Goal: Information Seeking & Learning: Learn about a topic

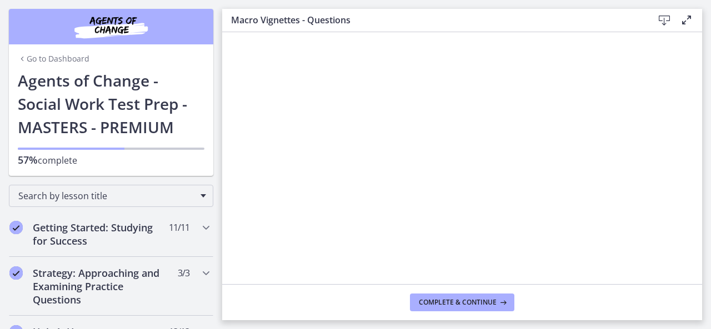
scroll to position [1115, 0]
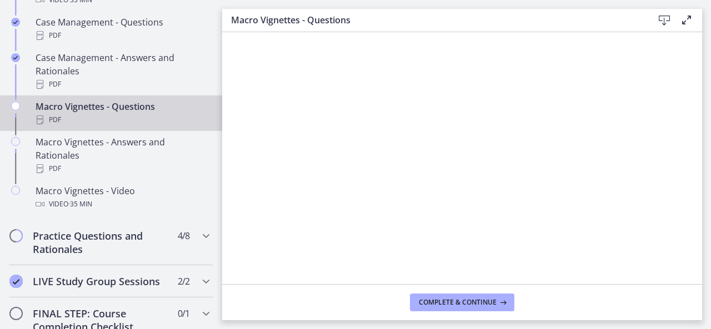
click at [666, 19] on icon at bounding box center [664, 20] width 13 height 13
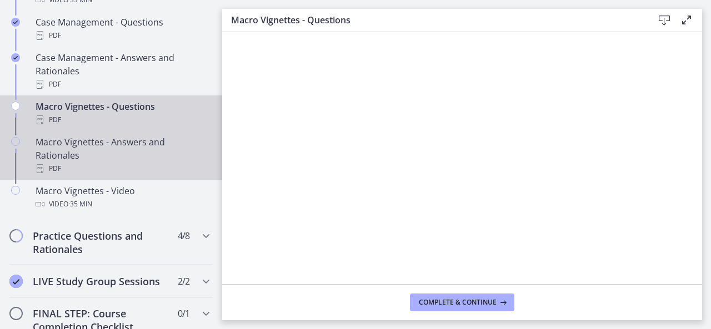
click at [77, 159] on div "Macro Vignettes - Answers and Rationales PDF" at bounding box center [122, 156] width 173 height 40
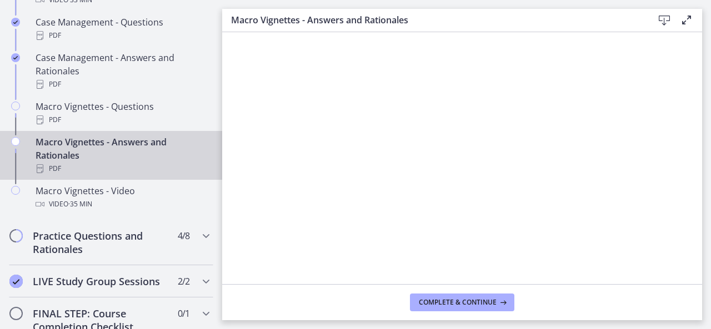
click at [664, 16] on icon at bounding box center [664, 20] width 13 height 13
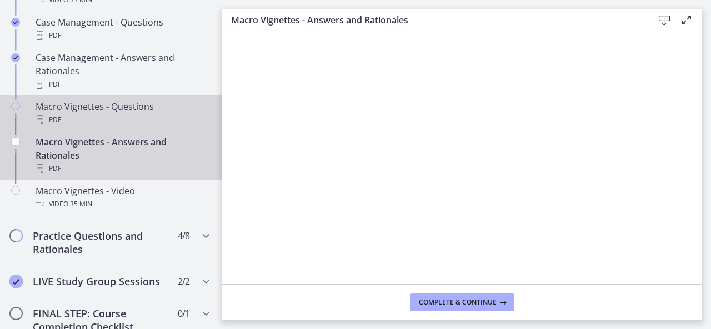
click at [103, 116] on div "Macro Vignettes - Questions PDF" at bounding box center [122, 113] width 173 height 27
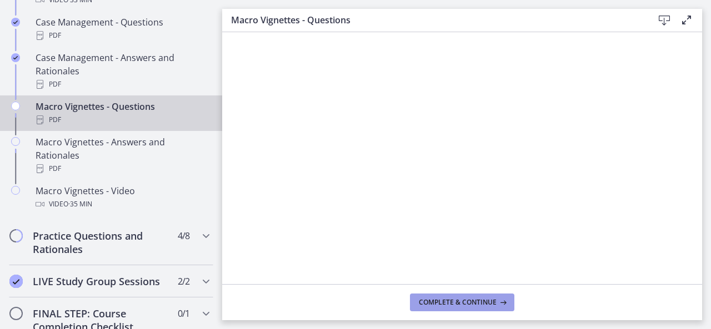
click at [456, 300] on span "Complete & continue" at bounding box center [458, 302] width 78 height 9
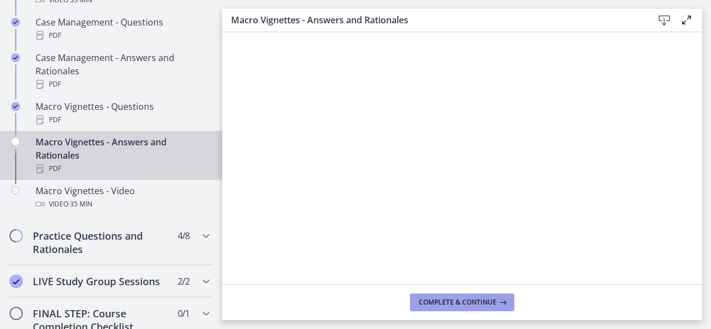
click at [456, 300] on span "Complete & continue" at bounding box center [458, 302] width 78 height 9
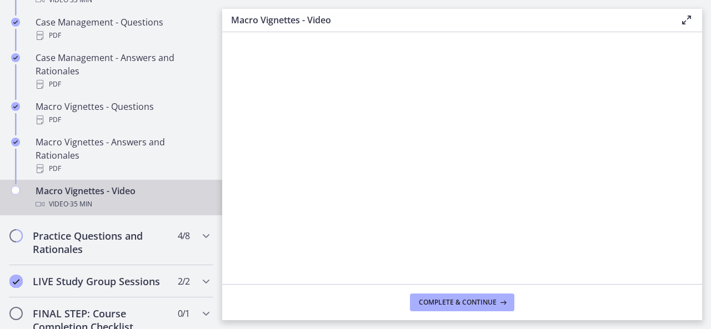
click at [340, 161] on div at bounding box center [463, 157] width 472 height 233
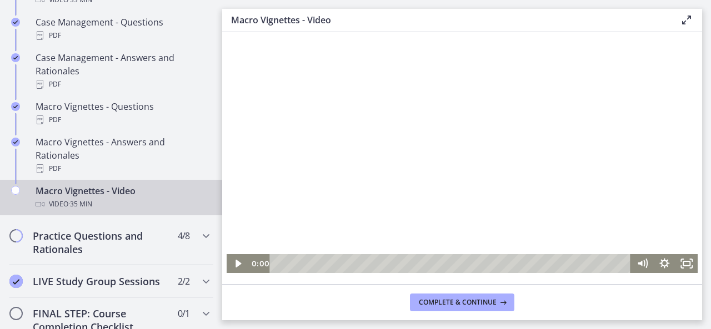
drag, startPoint x: 275, startPoint y: 261, endPoint x: 248, endPoint y: 254, distance: 28.0
click at [249, 254] on div "0:00" at bounding box center [440, 263] width 383 height 19
click at [681, 266] on icon "Fullscreen" at bounding box center [686, 264] width 27 height 23
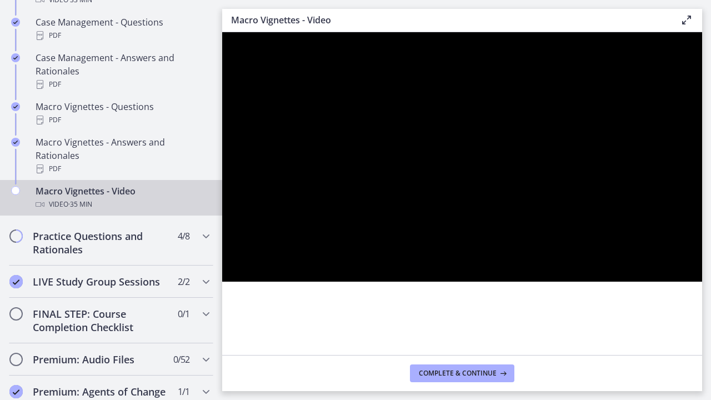
click at [673, 257] on button "Unfullscreen" at bounding box center [687, 269] width 29 height 24
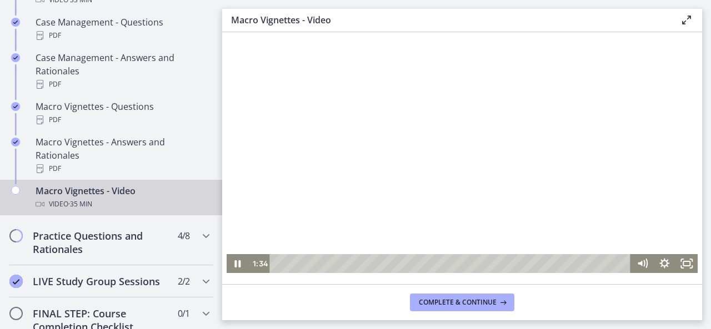
click at [479, 140] on div at bounding box center [463, 157] width 472 height 233
click at [684, 266] on icon "Fullscreen" at bounding box center [687, 263] width 22 height 19
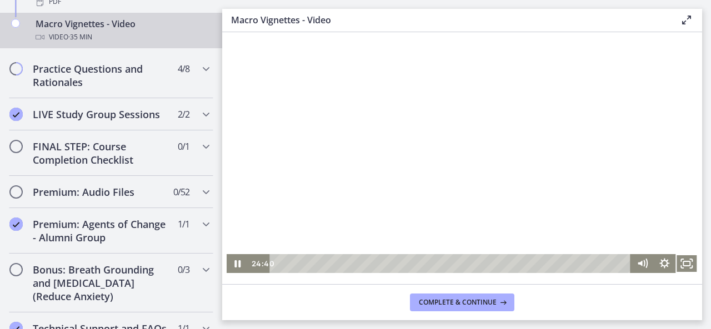
scroll to position [1283, 0]
click at [189, 123] on div "LIVE Study Group Sessions 2 / 2 Completed" at bounding box center [111, 114] width 204 height 32
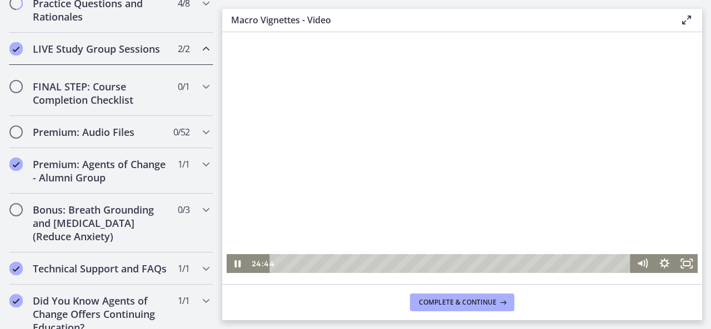
scroll to position [638, 0]
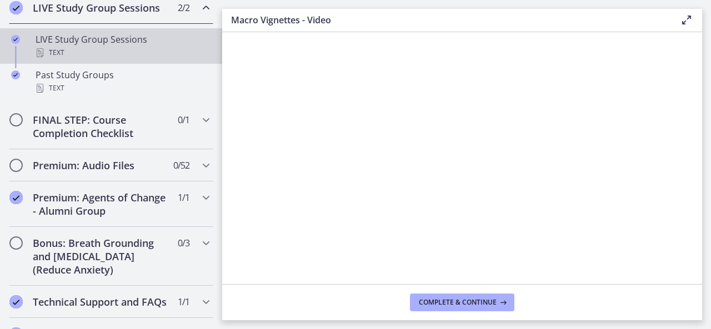
click at [67, 55] on div "LIVE Study Group Sessions Text" at bounding box center [122, 46] width 173 height 27
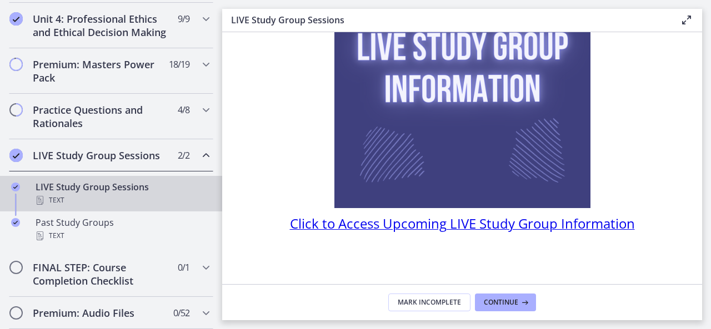
scroll to position [483, 0]
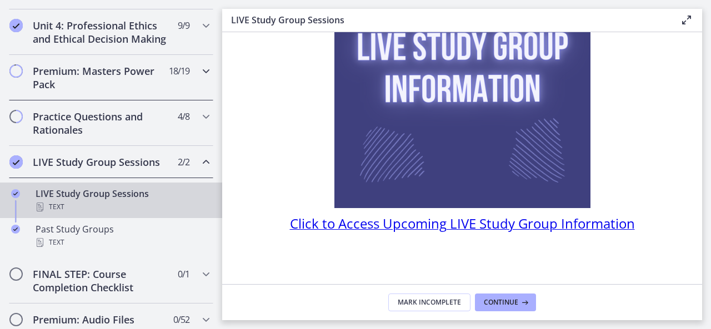
click at [49, 89] on h2 "Premium: Masters Power Pack" at bounding box center [101, 77] width 136 height 27
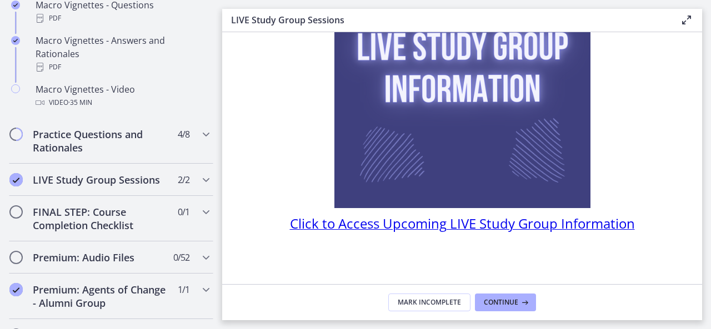
scroll to position [1218, 0]
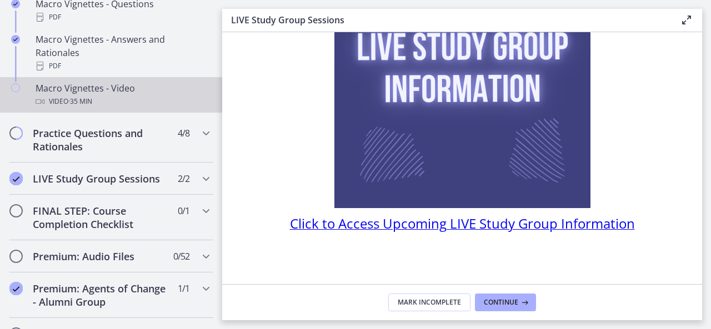
click at [62, 107] on div "Video · 35 min" at bounding box center [122, 101] width 173 height 13
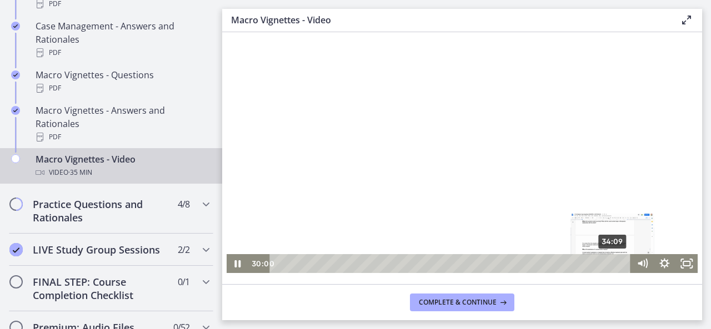
click at [609, 266] on div "34:09" at bounding box center [452, 263] width 348 height 19
click at [615, 262] on div "34:46" at bounding box center [452, 263] width 348 height 19
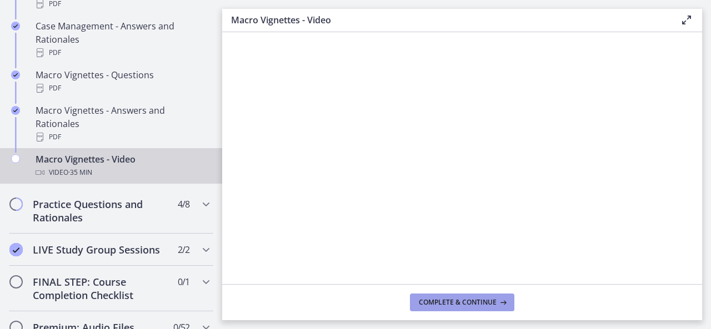
click at [474, 304] on span "Complete & continue" at bounding box center [458, 302] width 78 height 9
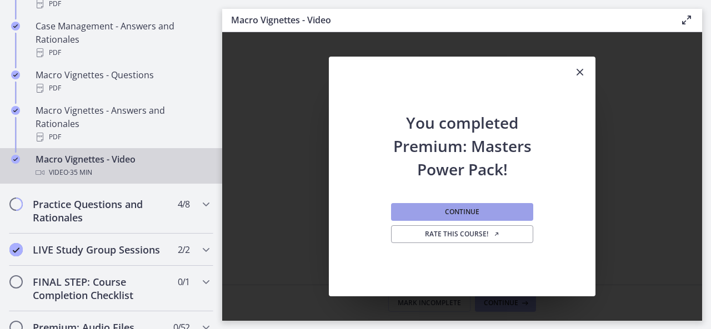
click at [463, 209] on span "Continue" at bounding box center [462, 212] width 34 height 9
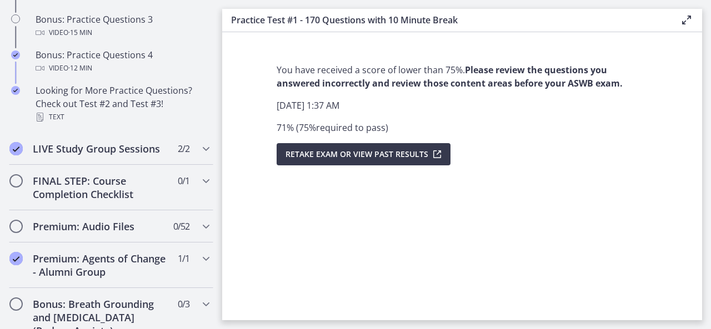
scroll to position [818, 0]
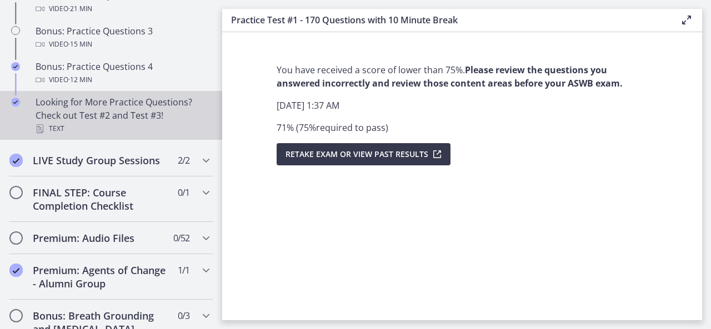
click at [132, 128] on div "Looking for More Practice Questions? Check out Test #2 and Test #3! Text" at bounding box center [122, 116] width 173 height 40
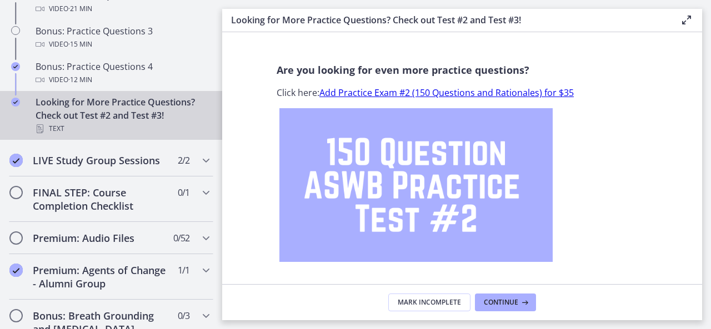
click at [378, 94] on link "Add Practice Exam #2 (150 Questions and Rationales) for $35" at bounding box center [446, 93] width 254 height 12
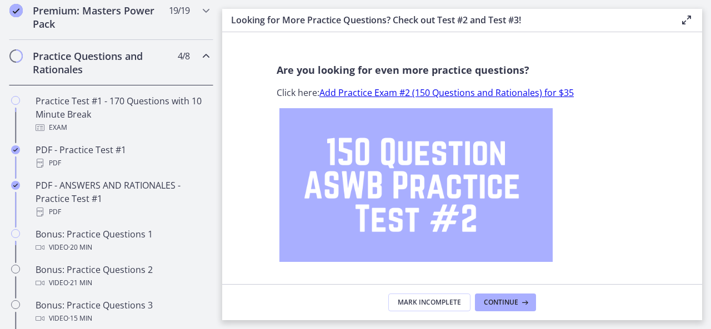
scroll to position [543, 0]
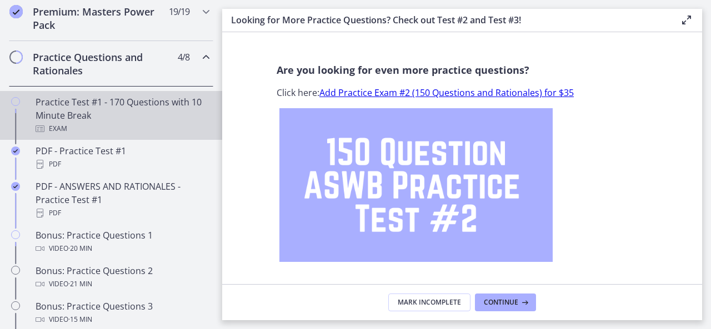
click at [93, 134] on div "Exam" at bounding box center [122, 128] width 173 height 13
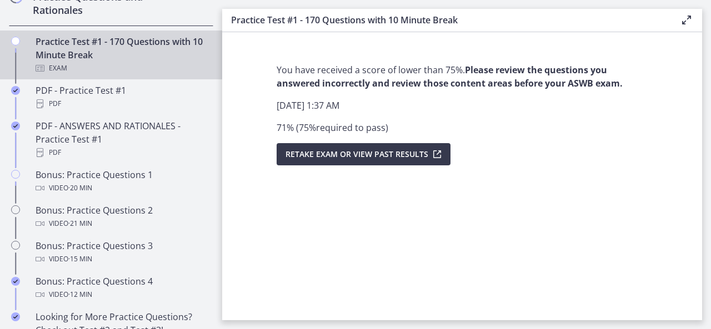
scroll to position [615, 0]
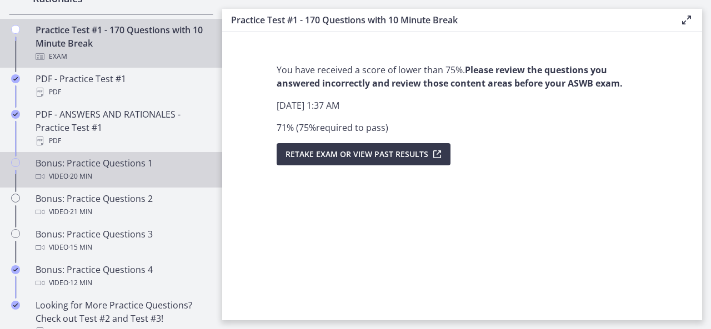
click at [90, 182] on span "· 20 min" at bounding box center [80, 176] width 24 height 13
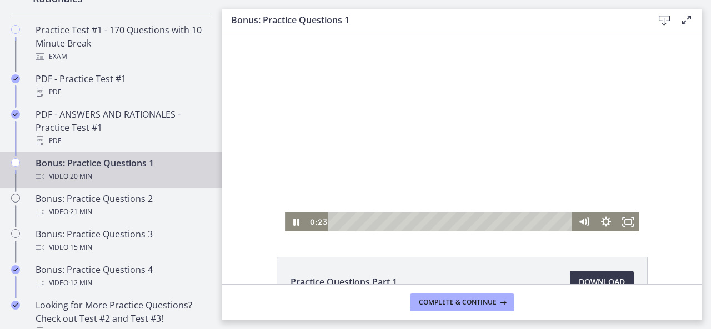
click at [337, 92] on div at bounding box center [462, 131] width 354 height 199
click at [625, 218] on icon "Fullscreen" at bounding box center [628, 222] width 22 height 19
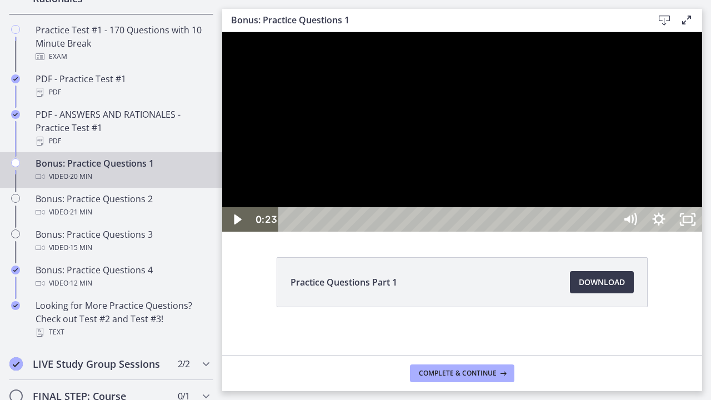
click at [702, 232] on div at bounding box center [462, 131] width 480 height 199
drag, startPoint x: 924, startPoint y: 237, endPoint x: 931, endPoint y: 222, distance: 16.1
click at [702, 222] on div at bounding box center [462, 131] width 480 height 199
click at [536, 232] on div at bounding box center [462, 131] width 480 height 199
click at [553, 232] on div at bounding box center [462, 131] width 480 height 199
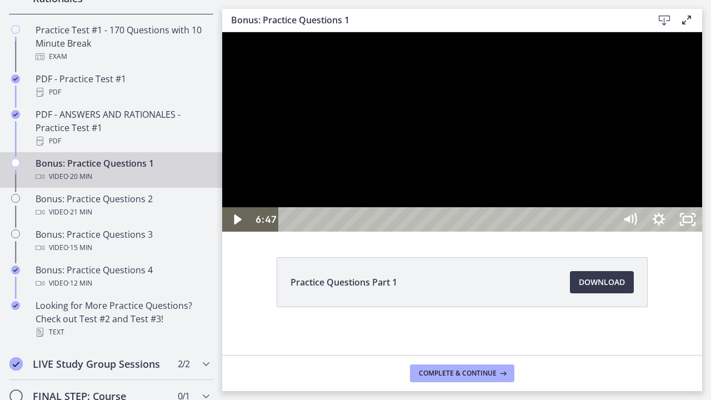
click at [222, 32] on button "Play Video: cls5cv0rkbac72sj77ig.mp4" at bounding box center [222, 32] width 1 height 1
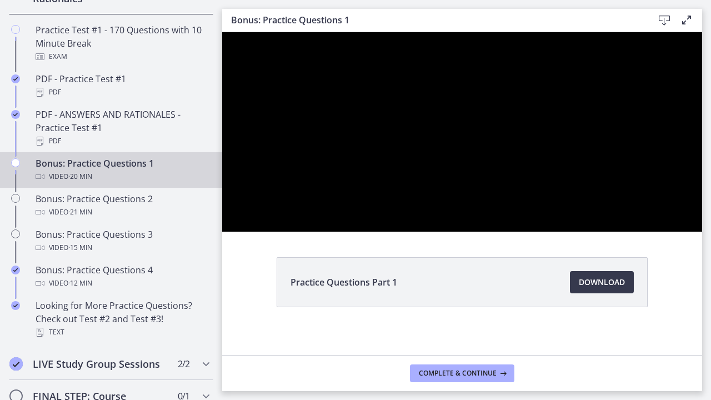
click at [554, 232] on div at bounding box center [462, 131] width 480 height 199
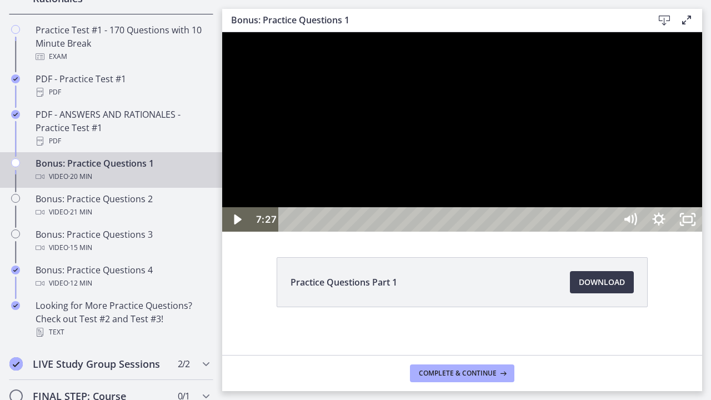
click at [483, 232] on div at bounding box center [462, 131] width 480 height 199
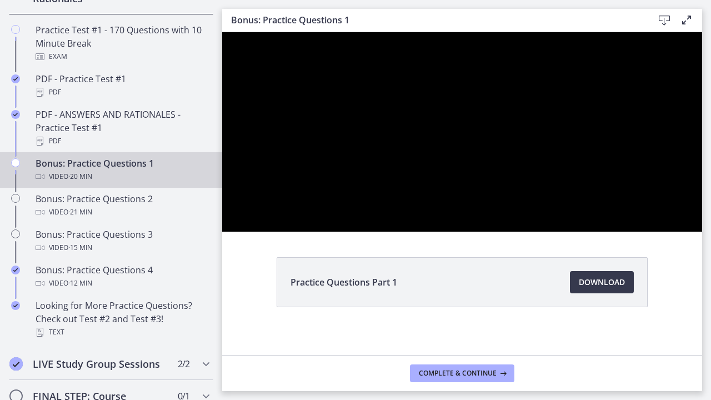
click at [702, 226] on div at bounding box center [462, 131] width 480 height 199
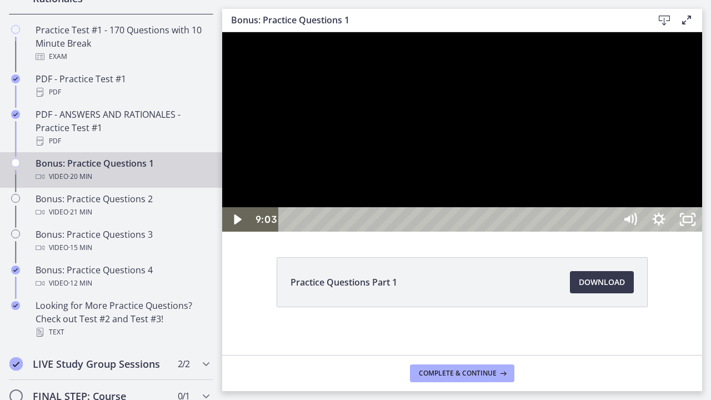
click at [702, 159] on div at bounding box center [462, 131] width 480 height 199
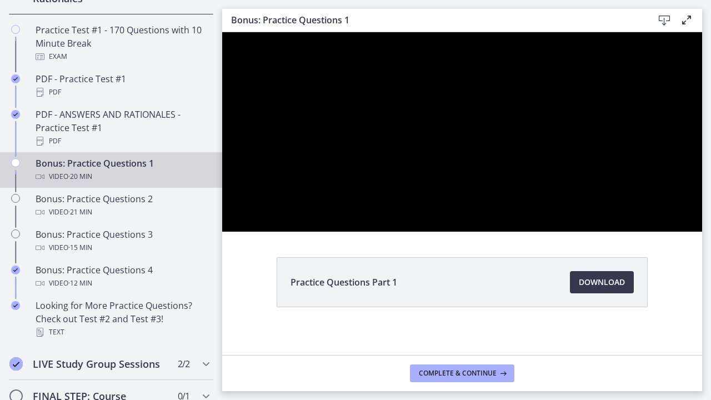
click at [222, 32] on button "Pause: cls5cv0rkbac72sj77ig.mp4" at bounding box center [222, 32] width 1 height 1
click at [222, 32] on button "Play Video: cls5cv0rkbac72sj77ig.mp4" at bounding box center [222, 32] width 1 height 1
click at [222, 32] on button "Pause: cls5cv0rkbac72sj77ig.mp4" at bounding box center [222, 32] width 1 height 1
click at [222, 32] on button "Play Video: cls5cv0rkbac72sj77ig.mp4" at bounding box center [222, 32] width 1 height 1
click at [222, 32] on button "Pause: cls5cv0rkbac72sj77ig.mp4" at bounding box center [222, 32] width 1 height 1
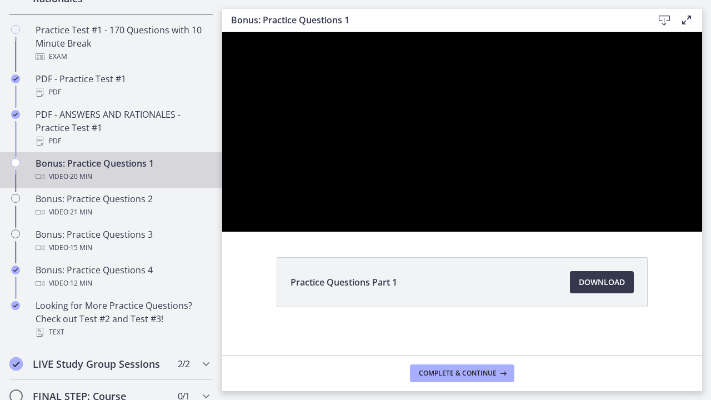
click at [222, 32] on button "Play Video: cls5cv0rkbac72sj77ig.mp4" at bounding box center [222, 32] width 1 height 1
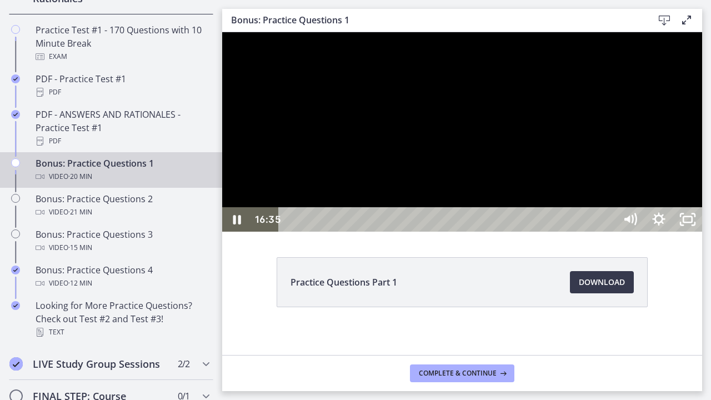
click at [222, 32] on button "Pause: cls5cv0rkbac72sj77ig.mp4" at bounding box center [222, 32] width 1 height 1
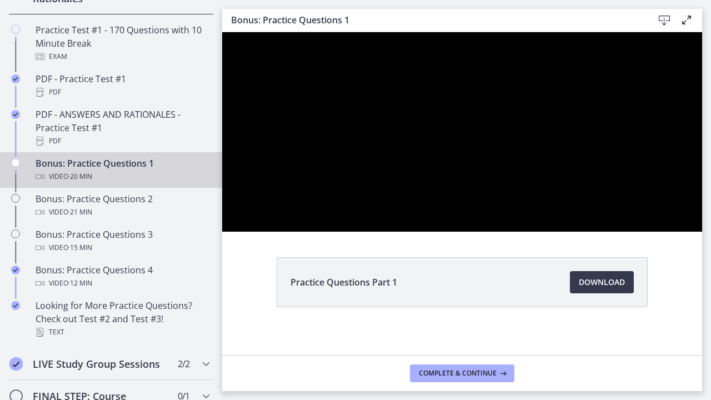
click at [222, 32] on button "Play Video: cls5cv0rkbac72sj77ig.mp4" at bounding box center [222, 32] width 1 height 1
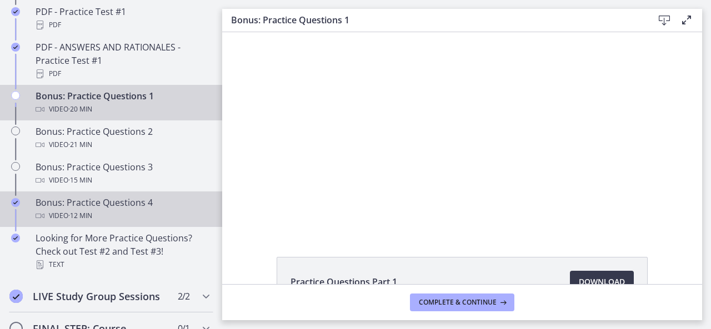
scroll to position [683, 0]
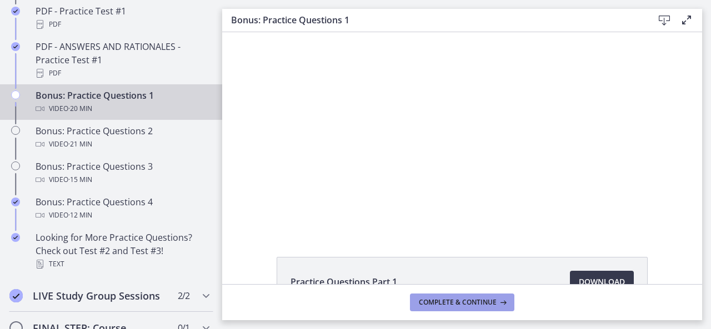
click at [447, 307] on span "Complete & continue" at bounding box center [458, 302] width 78 height 9
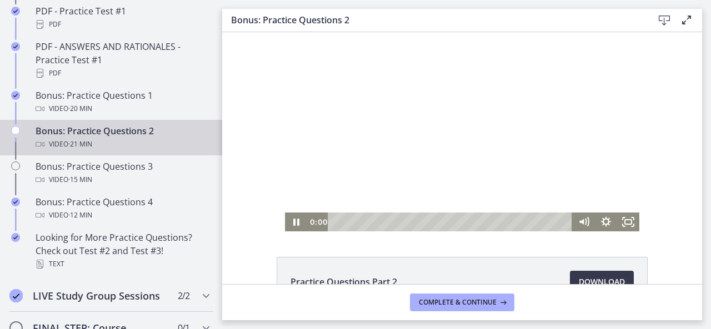
click at [402, 168] on div at bounding box center [462, 131] width 354 height 199
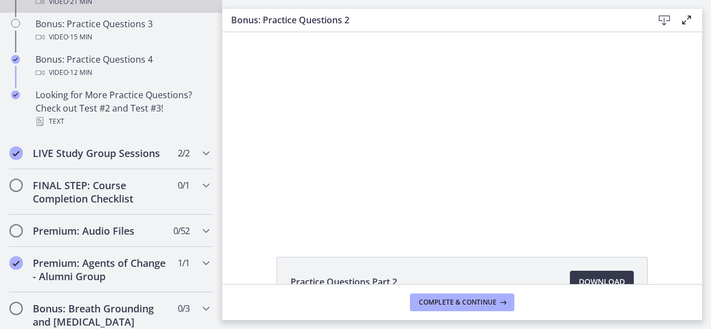
scroll to position [832, 0]
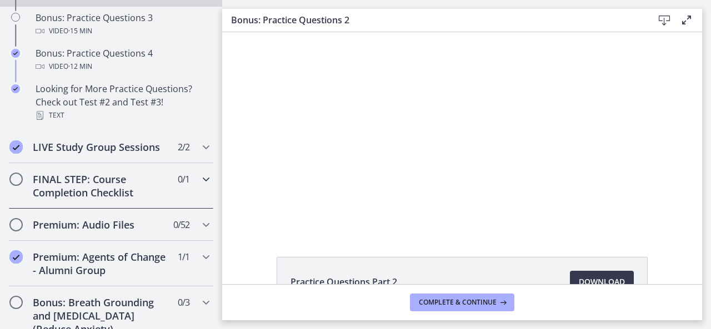
click at [62, 209] on div "FINAL STEP: Course Completion Checklist 0 / 1 Completed" at bounding box center [111, 186] width 204 height 46
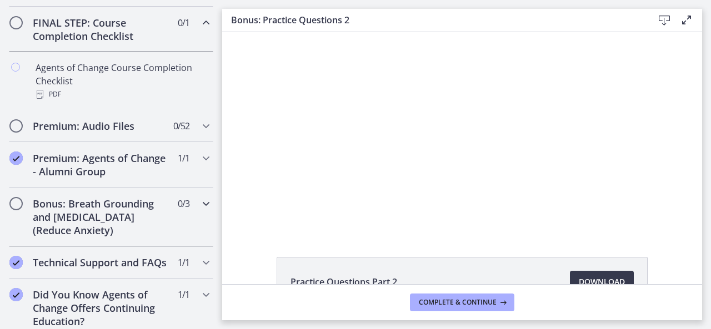
click at [79, 219] on h2 "Bonus: Breath Grounding and [MEDICAL_DATA] (Reduce Anxiety)" at bounding box center [101, 217] width 136 height 40
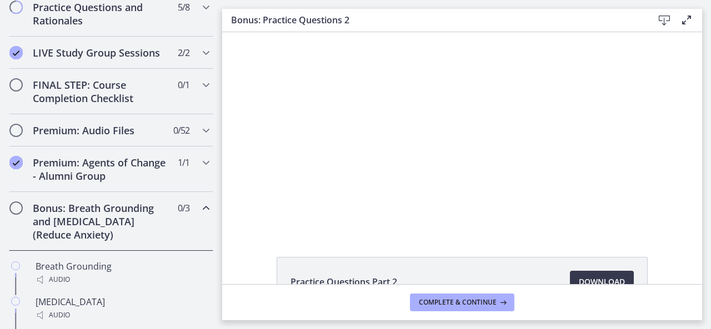
scroll to position [560, 0]
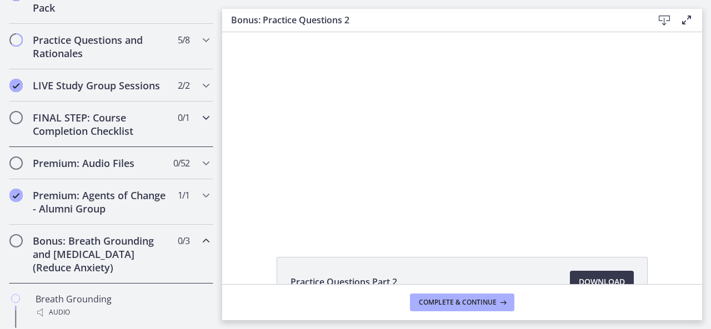
click at [122, 128] on h2 "FINAL STEP: Course Completion Checklist" at bounding box center [101, 124] width 136 height 27
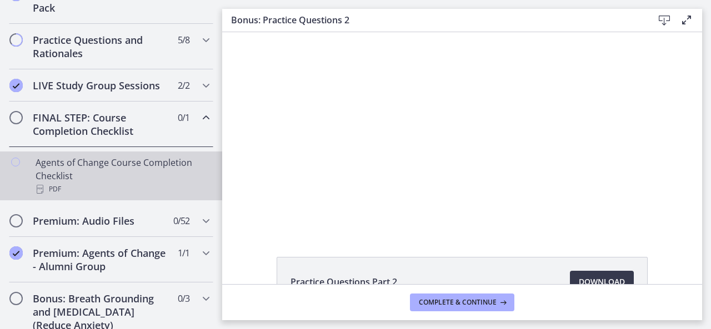
click at [109, 177] on div "Agents of Change Course Completion Checklist PDF" at bounding box center [122, 176] width 173 height 40
